Goal: Task Accomplishment & Management: Manage account settings

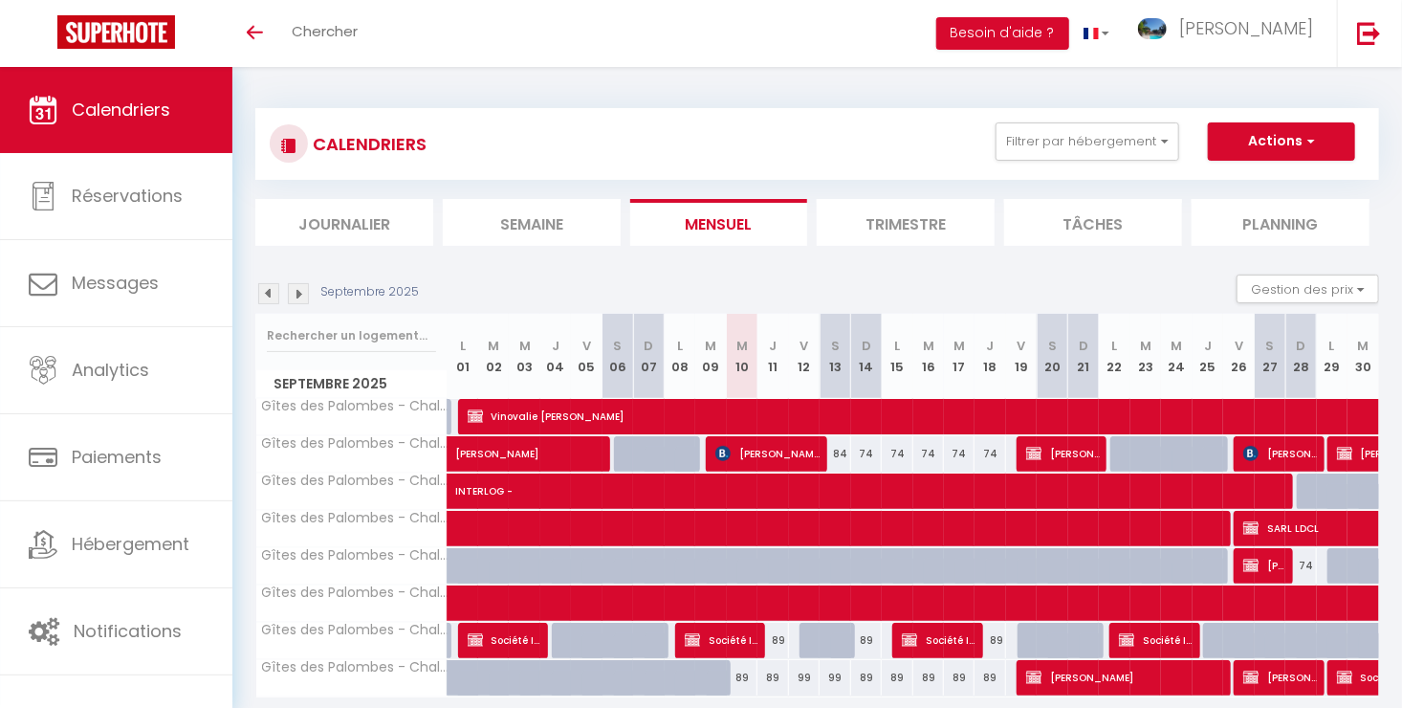
click at [888, 460] on div "74" at bounding box center [897, 453] width 31 height 35
type input "74"
type input "Lun 15 Septembre 2025"
type input "[DATE]"
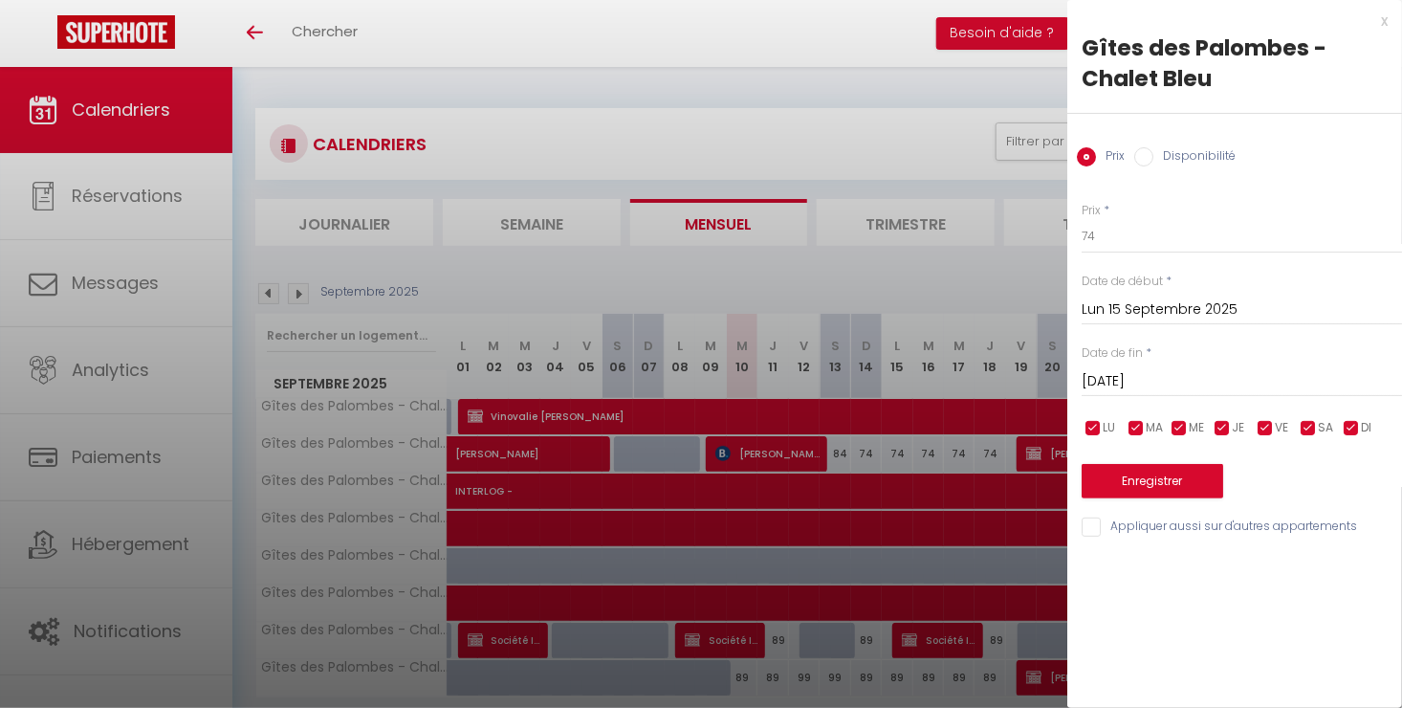
click at [1145, 161] on input "Disponibilité" at bounding box center [1143, 156] width 19 height 19
radio input "true"
radio input "false"
click at [1153, 371] on input "[DATE]" at bounding box center [1242, 383] width 320 height 25
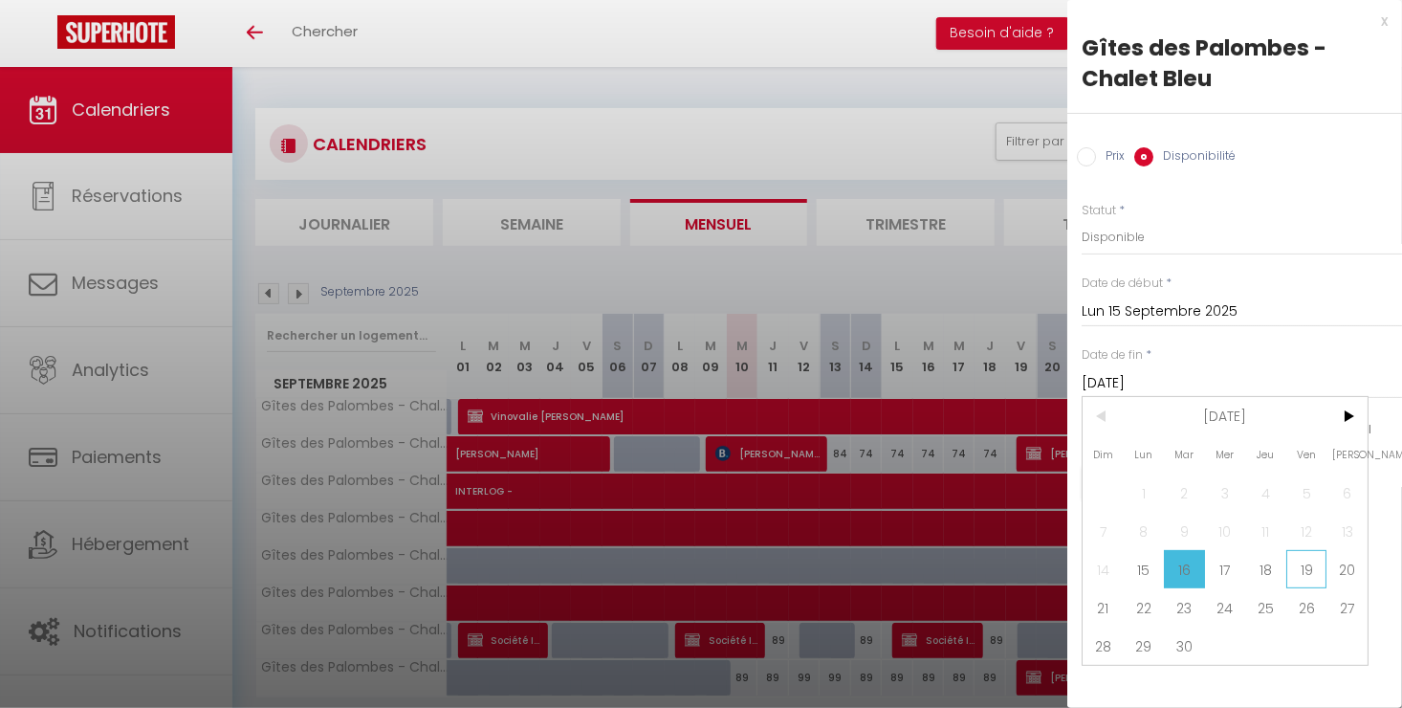
click at [1312, 570] on span "19" at bounding box center [1306, 569] width 41 height 38
type input "Ven 19 Septembre 2025"
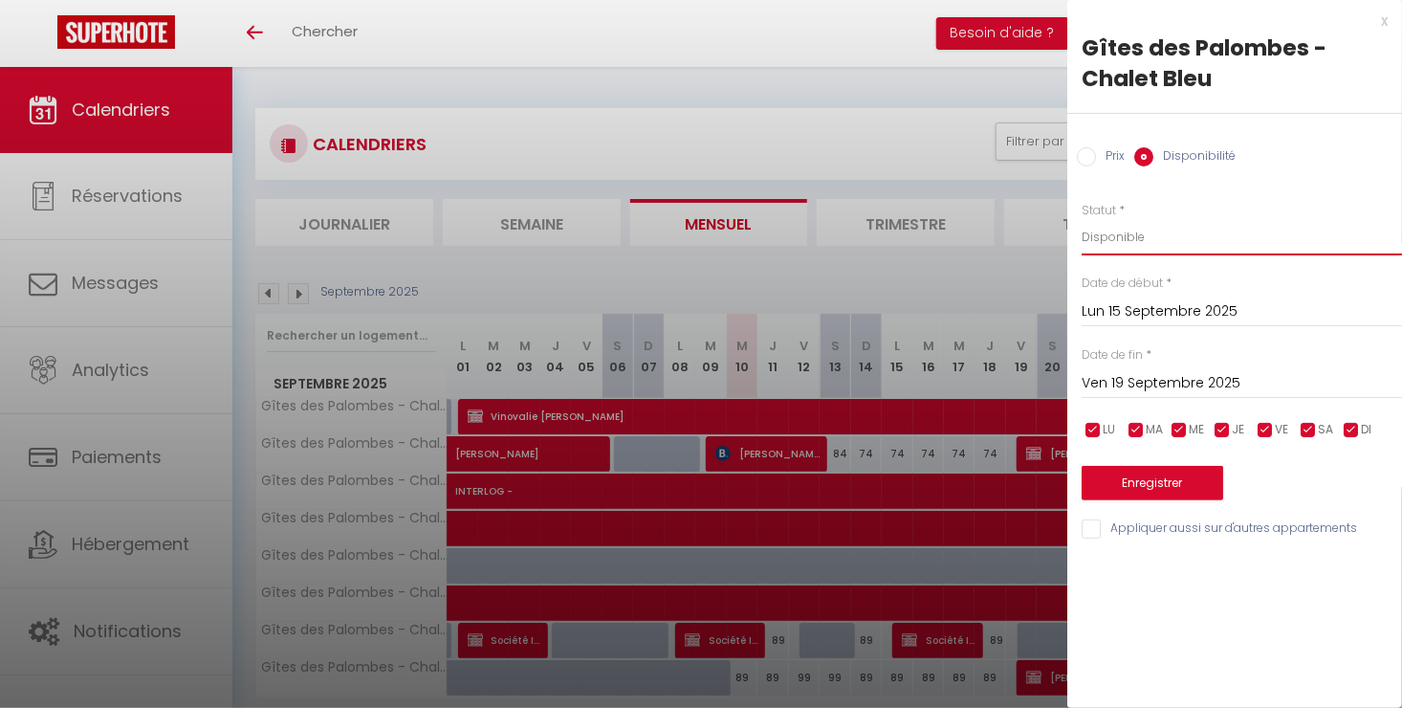
click at [1118, 245] on select "Disponible Indisponible" at bounding box center [1242, 237] width 320 height 36
select select "0"
click at [1082, 219] on select "Disponible Indisponible" at bounding box center [1242, 237] width 320 height 36
click at [1175, 482] on button "Enregistrer" at bounding box center [1153, 483] width 142 height 34
